Goal: Task Accomplishment & Management: Manage account settings

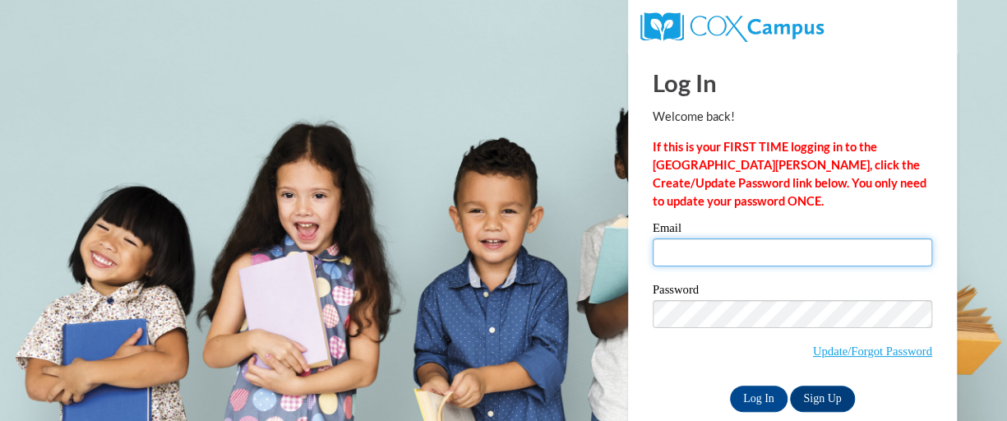
click at [738, 244] on input "Email" at bounding box center [791, 252] width 279 height 28
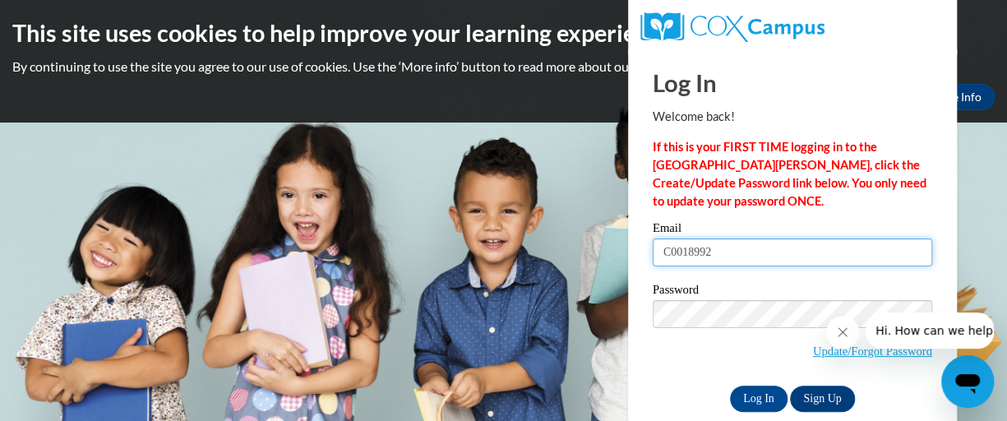
click at [761, 257] on input "C0018992" at bounding box center [791, 252] width 279 height 28
type input "[EMAIL_ADDRESS][DOMAIN_NAME]"
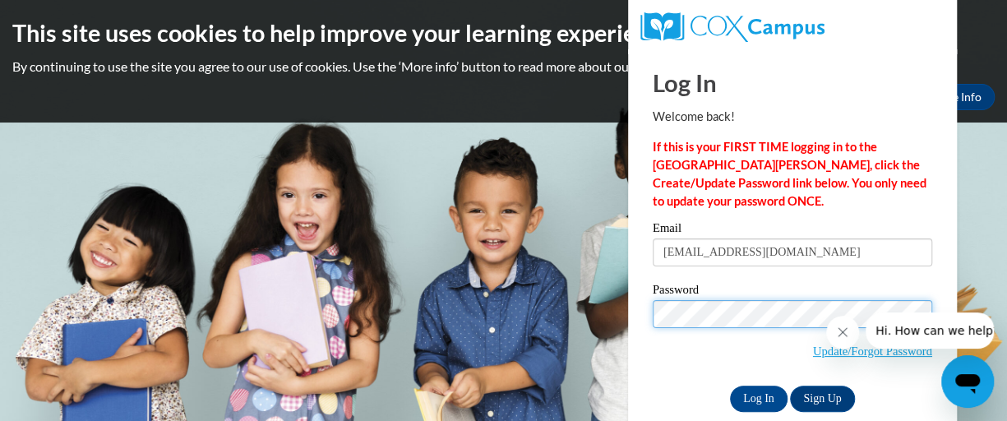
click at [730, 385] on input "Log In" at bounding box center [759, 398] width 58 height 26
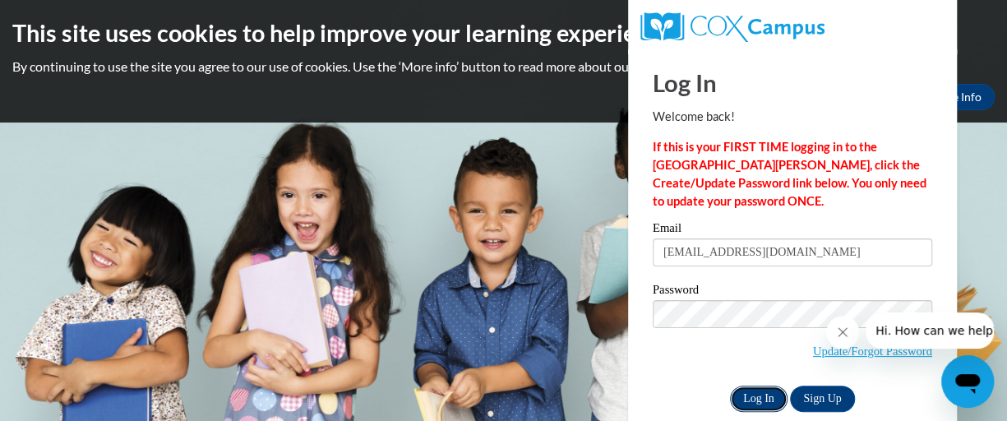
click at [758, 397] on input "Log In" at bounding box center [759, 398] width 58 height 26
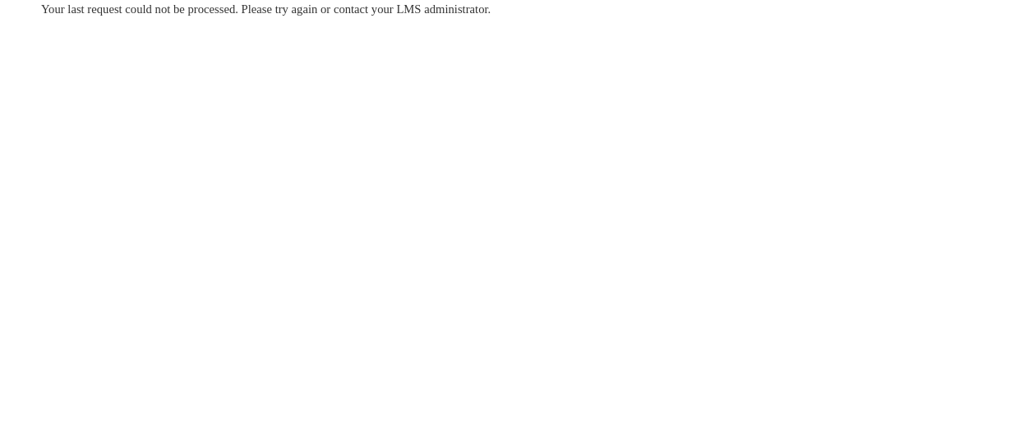
click at [744, 114] on div "Your last request could not be processed. Please try again or contact your LMS …" at bounding box center [509, 58] width 961 height 117
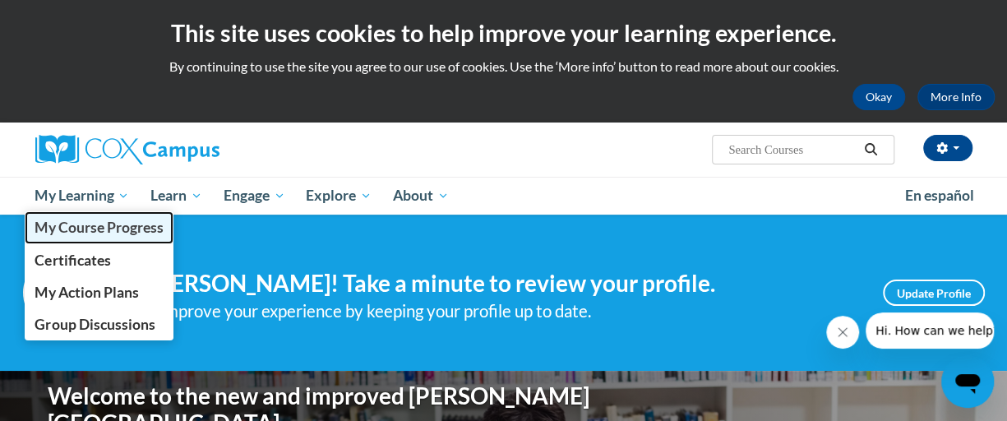
click at [76, 228] on span "My Course Progress" at bounding box center [99, 227] width 128 height 17
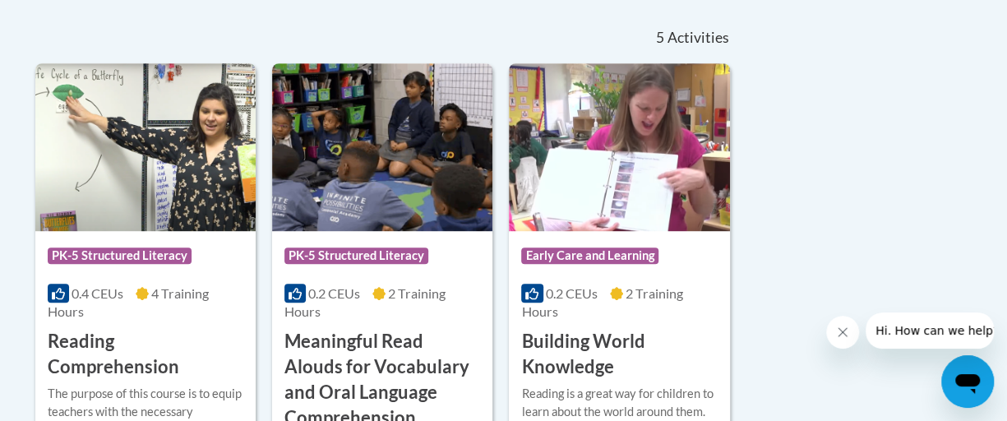
scroll to position [425, 0]
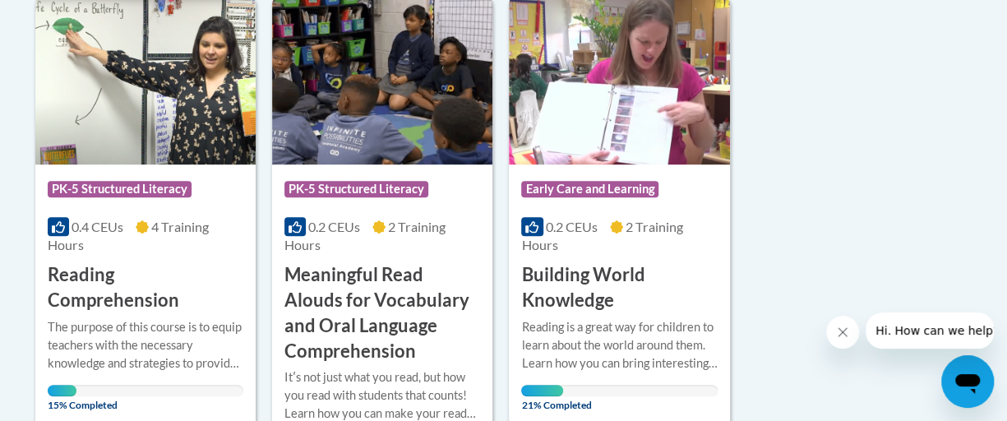
click at [383, 234] on div "0.2 CEUs 2 Training Hours" at bounding box center [382, 236] width 196 height 36
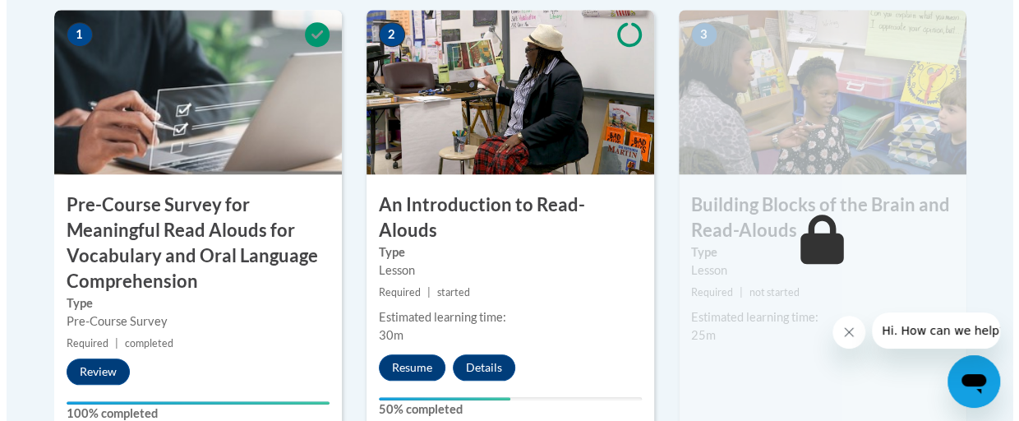
scroll to position [587, 0]
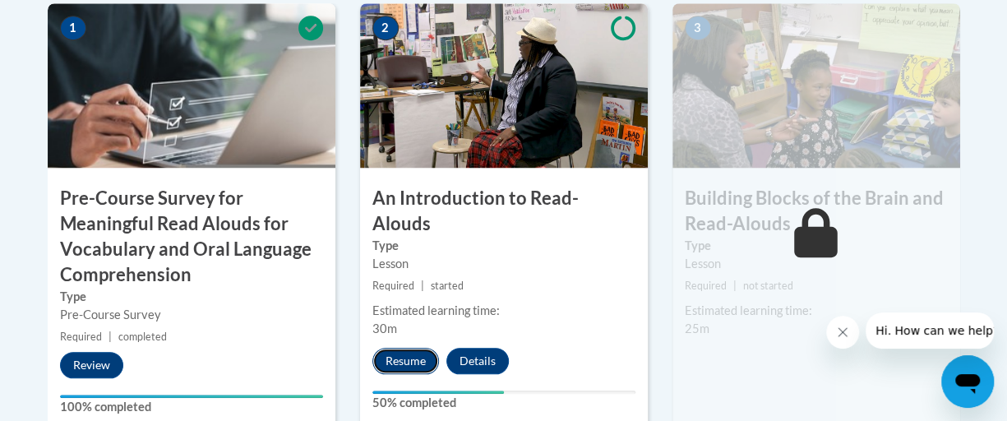
click at [419, 348] on button "Resume" at bounding box center [405, 361] width 67 height 26
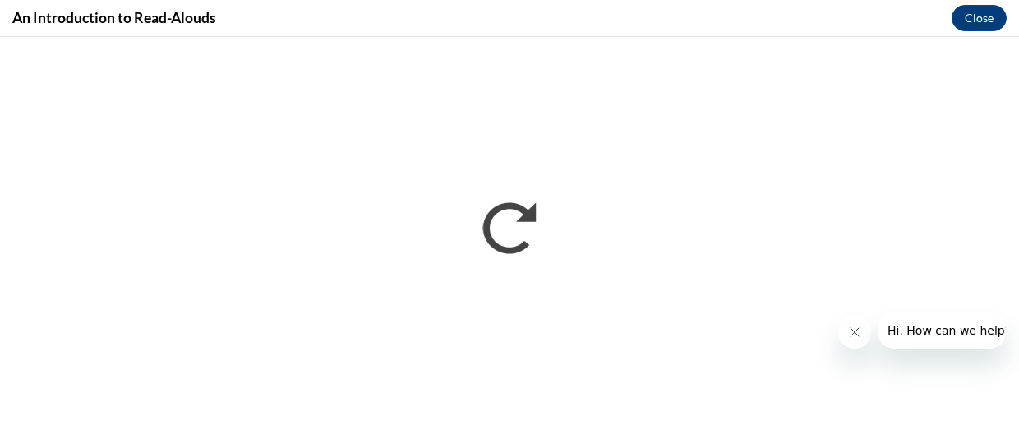
scroll to position [0, 0]
